Goal: Task Accomplishment & Management: Use online tool/utility

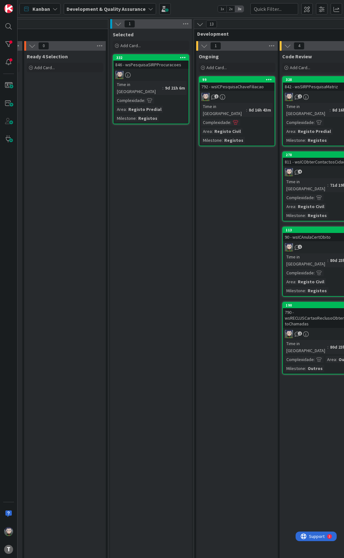
scroll to position [0, 159]
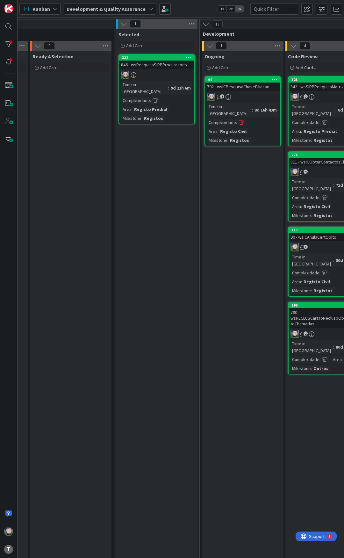
click at [168, 172] on div "Selected Add Card... 332 846 - wsPesquisaSIRPProcuracoes Time in [GEOGRAPHIC_DA…" at bounding box center [157, 300] width 82 height 542
click at [163, 67] on div "846 - wsPesquisaSIRPProcuracoes" at bounding box center [156, 65] width 75 height 8
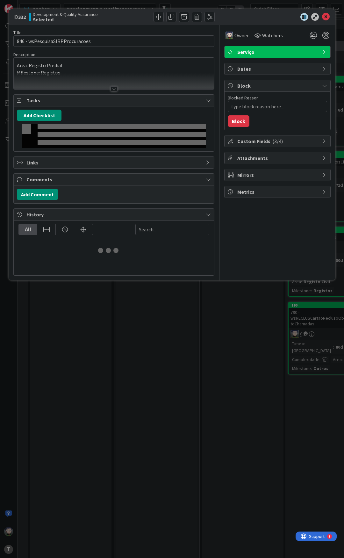
type textarea "x"
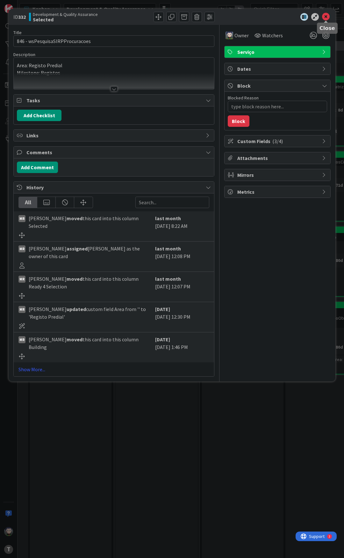
click at [327, 16] on icon at bounding box center [326, 17] width 8 height 8
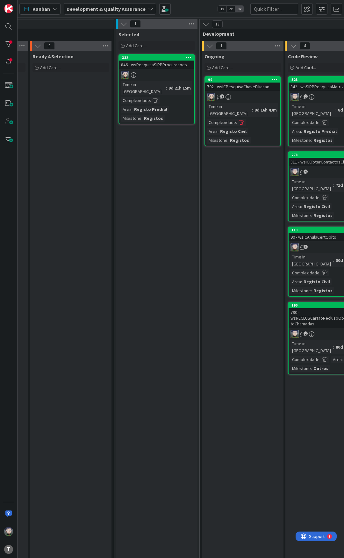
click at [199, 8] on div "Kanban Development & Quality Assurance 1x 2x 3x" at bounding box center [181, 9] width 326 height 18
click at [198, 9] on div "Kanban Development & Quality Assurance 1x 2x 3x" at bounding box center [181, 9] width 326 height 18
click at [193, 10] on div "Kanban Development & Quality Assurance 1x 2x 3x" at bounding box center [181, 9] width 326 height 18
click at [192, 9] on div "Kanban Development & Quality Assurance 1x 2x 3x" at bounding box center [181, 9] width 326 height 18
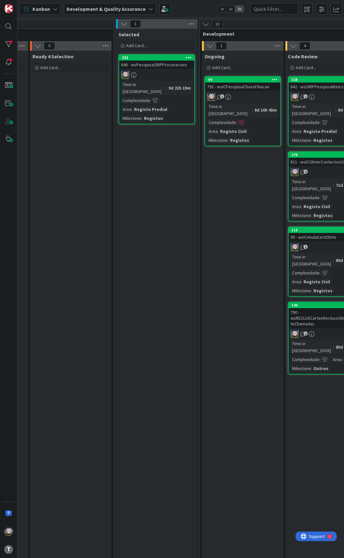
click at [192, 10] on div "Kanban Development & Quality Assurance 1x 2x 3x" at bounding box center [181, 9] width 326 height 18
click at [190, 10] on div "Kanban Development & Quality Assurance 1x 2x 3x" at bounding box center [181, 9] width 326 height 18
click at [198, 8] on div "Kanban Development & Quality Assurance 1x 2x 3x" at bounding box center [181, 9] width 326 height 18
click at [197, 8] on div "Kanban Development & Quality Assurance 1x 2x 3x" at bounding box center [181, 9] width 326 height 18
click at [192, 9] on div "Kanban Development & Quality Assurance 1x 2x 3x" at bounding box center [181, 9] width 326 height 18
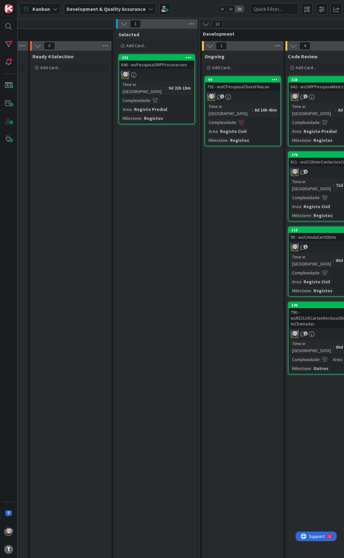
click at [190, 9] on div "Kanban Development & Quality Assurance 1x 2x 3x" at bounding box center [181, 9] width 326 height 18
click at [189, 8] on div "Kanban Development & Quality Assurance 1x 2x 3x" at bounding box center [181, 9] width 326 height 18
click at [191, 10] on div "Kanban Development & Quality Assurance 1x 2x 3x" at bounding box center [181, 9] width 326 height 18
click at [189, 10] on div "Kanban Development & Quality Assurance 1x 2x 3x" at bounding box center [181, 9] width 326 height 18
click at [183, 6] on div "Kanban Development & Quality Assurance 1x 2x 3x" at bounding box center [181, 9] width 326 height 18
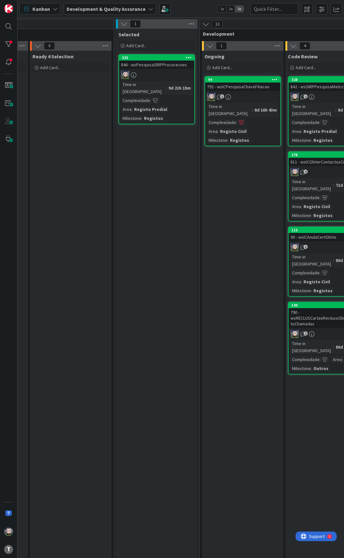
click at [183, 6] on div "Kanban Development & Quality Assurance 1x 2x 3x" at bounding box center [181, 9] width 326 height 18
click at [184, 7] on div "Kanban Development & Quality Assurance 1x 2x 3x" at bounding box center [181, 9] width 326 height 18
drag, startPoint x: 184, startPoint y: 6, endPoint x: 182, endPoint y: 0, distance: 6.7
click at [184, 6] on div "Kanban Development & Quality Assurance 1x 2x 3x" at bounding box center [181, 9] width 326 height 18
